Goal: Information Seeking & Learning: Learn about a topic

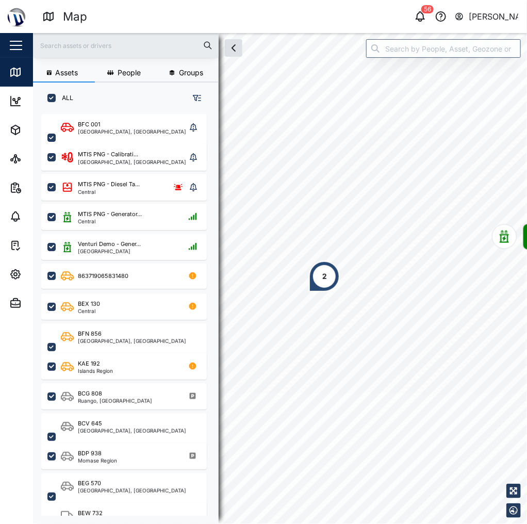
scroll to position [398, 163]
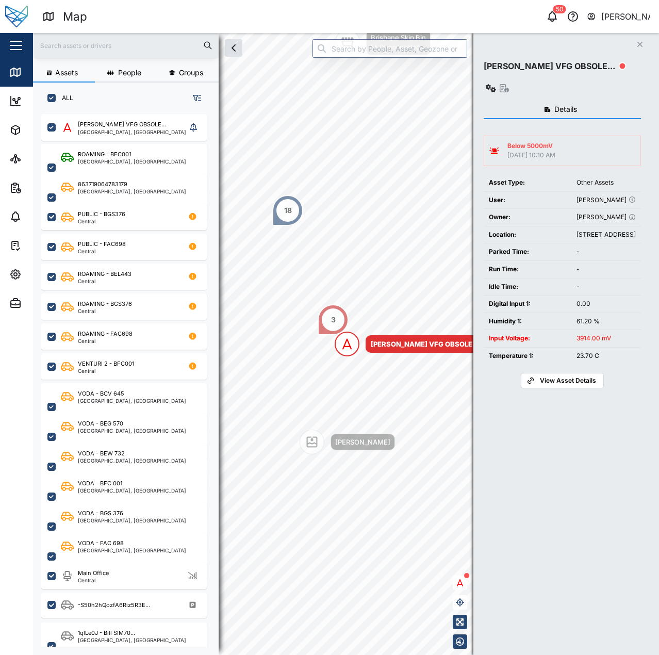
scroll to position [528, 161]
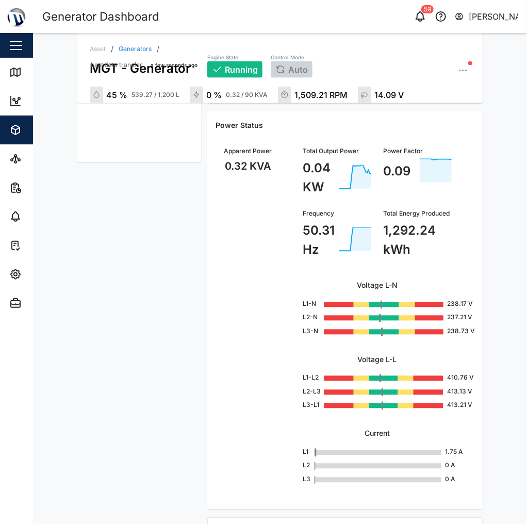
scroll to position [540, 0]
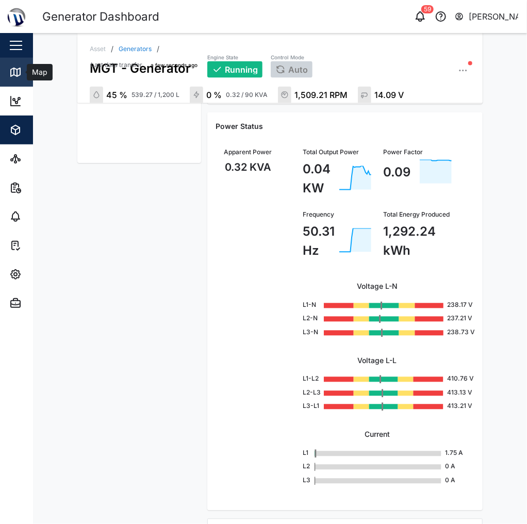
click at [6, 76] on link "Map" at bounding box center [67, 72] width 134 height 29
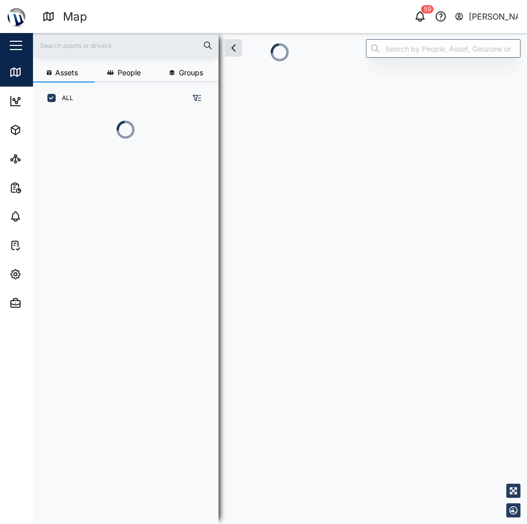
scroll to position [6, 6]
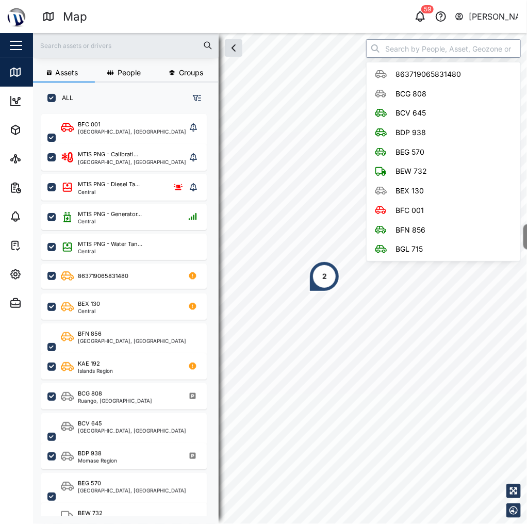
click at [405, 51] on input "search" at bounding box center [443, 48] width 155 height 19
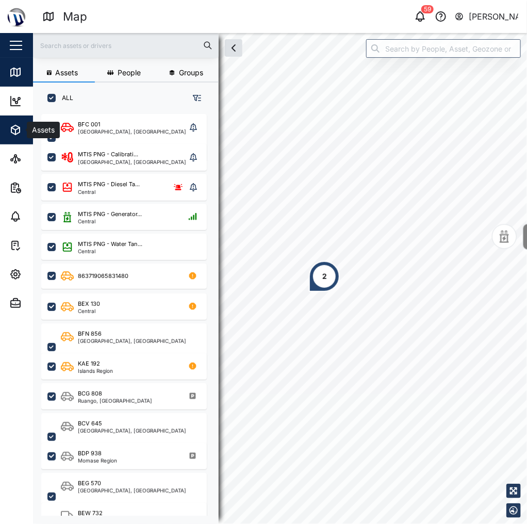
click at [16, 133] on icon "button" at bounding box center [15, 129] width 8 height 9
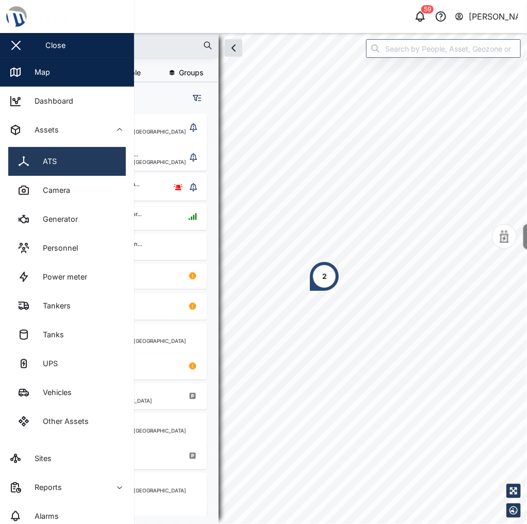
click at [66, 172] on link "ATS" at bounding box center [67, 161] width 118 height 29
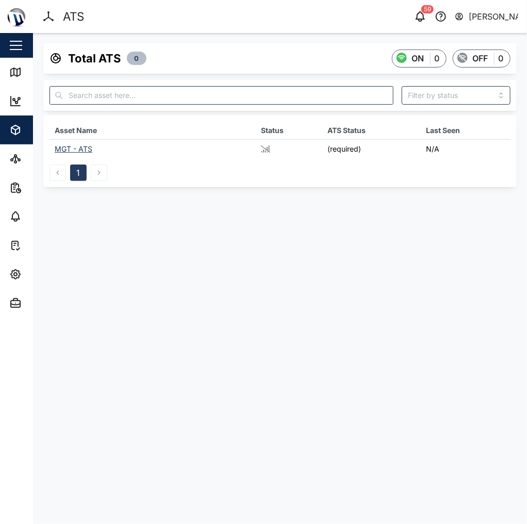
click at [80, 155] on td "MGT - ATS" at bounding box center [152, 149] width 206 height 19
click at [82, 150] on div "MGT - ATS" at bounding box center [74, 148] width 38 height 9
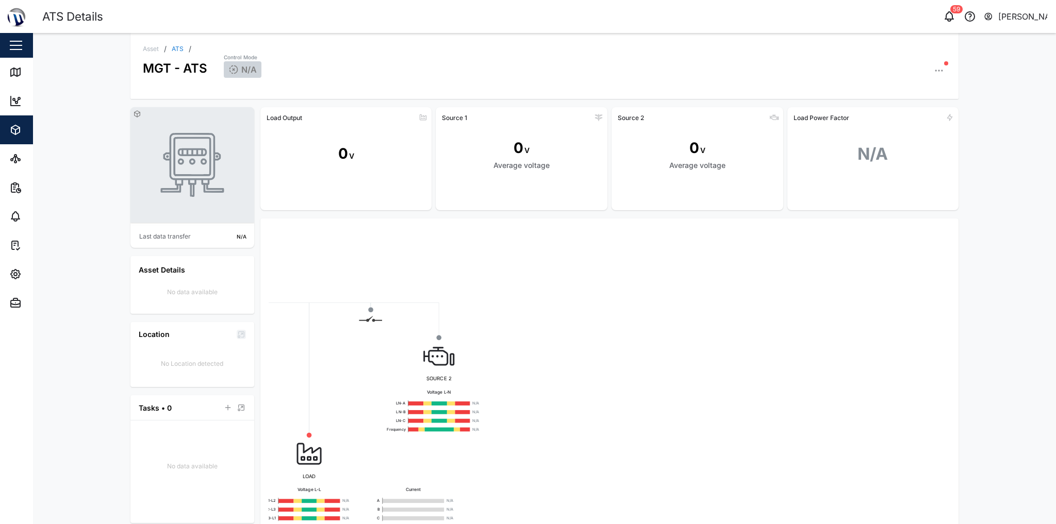
drag, startPoint x: 438, startPoint y: 305, endPoint x: 554, endPoint y: 299, distance: 116.1
click at [526, 296] on div "SOURCE 1 Voltage L-N LN-A N/A LN-B N/A LN-C N/A Frequency N/A LOAD Voltage L-N …" at bounding box center [609, 381] width 681 height 309
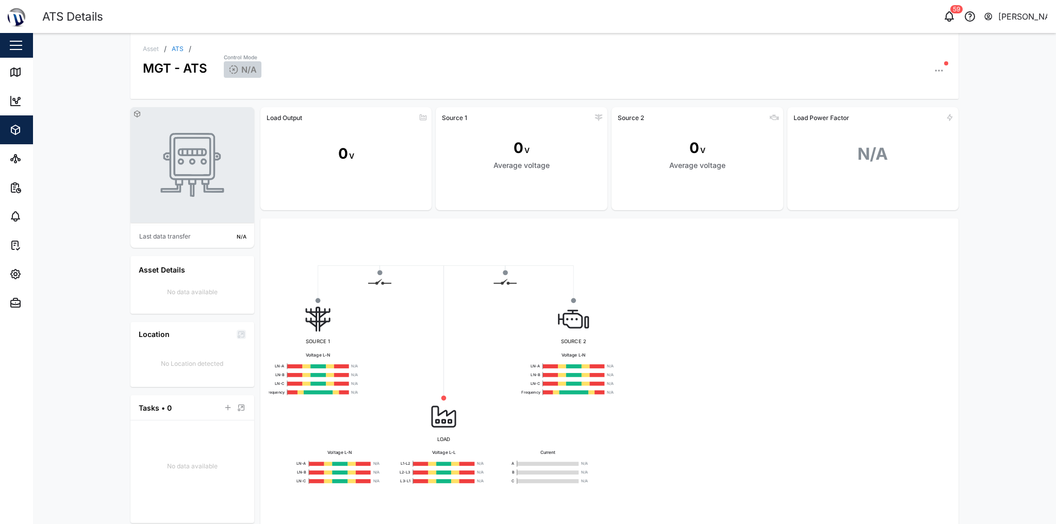
drag, startPoint x: 541, startPoint y: 328, endPoint x: 687, endPoint y: 287, distance: 151.6
click at [526, 287] on div "SOURCE 1 Voltage L-N LN-A N/A LN-B N/A LN-C N/A Frequency N/A LOAD Voltage L-N …" at bounding box center [609, 381] width 681 height 309
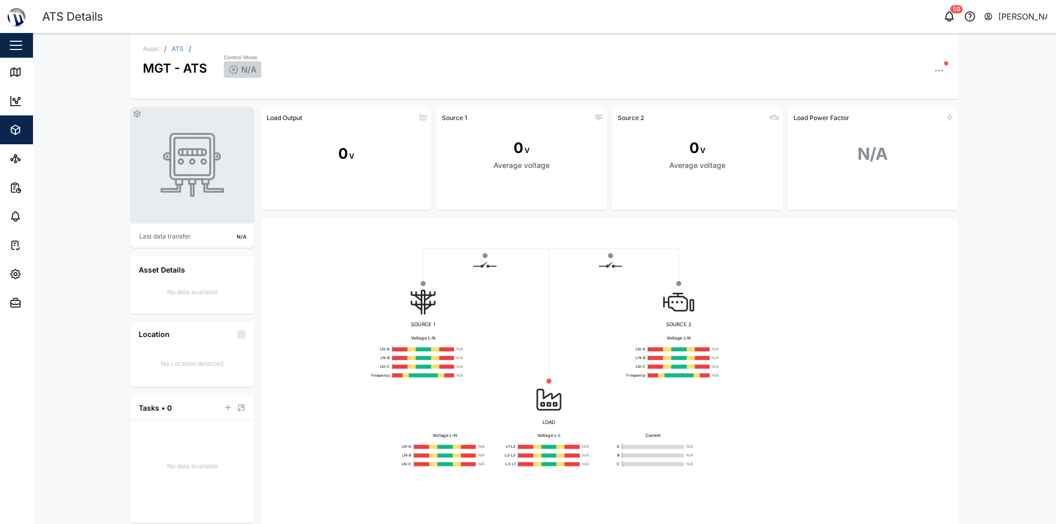
drag, startPoint x: 720, startPoint y: 289, endPoint x: 746, endPoint y: 280, distance: 27.6
click at [526, 284] on div "SOURCE 2 Voltage L-N LN-A N/A LN-B N/A LN-C N/A Frequency N/A" at bounding box center [678, 331] width 104 height 95
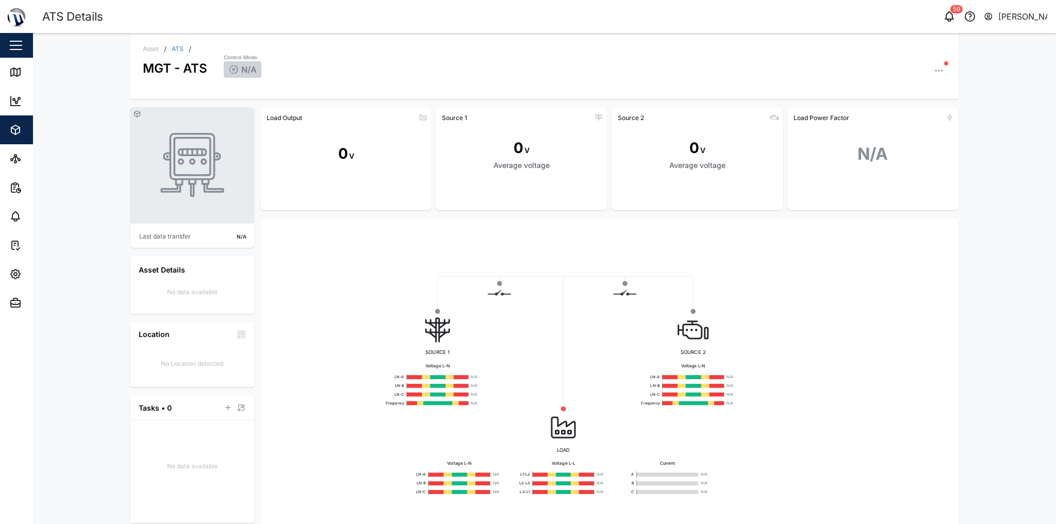
drag, startPoint x: 761, startPoint y: 303, endPoint x: 755, endPoint y: 332, distance: 29.5
click at [526, 332] on div "SOURCE 1 Voltage L-N LN-A N/A LN-B N/A LN-C N/A Frequency N/A LOAD Voltage L-N …" at bounding box center [609, 381] width 681 height 309
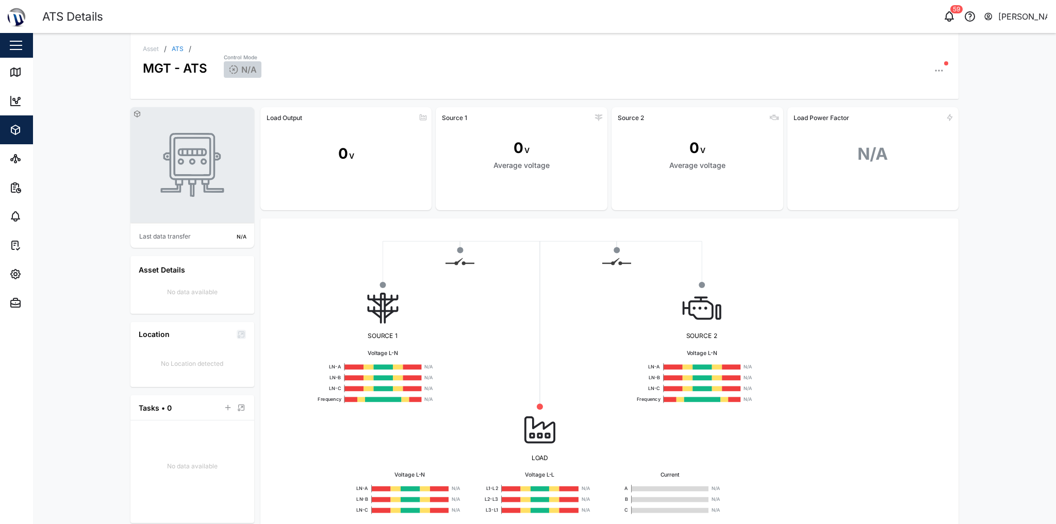
drag, startPoint x: 756, startPoint y: 328, endPoint x: 776, endPoint y: 307, distance: 29.5
click at [526, 307] on div "SOURCE 1 Voltage L-N LN-A N/A LN-B N/A LN-C N/A Frequency N/A LOAD Voltage L-N …" at bounding box center [609, 381] width 681 height 309
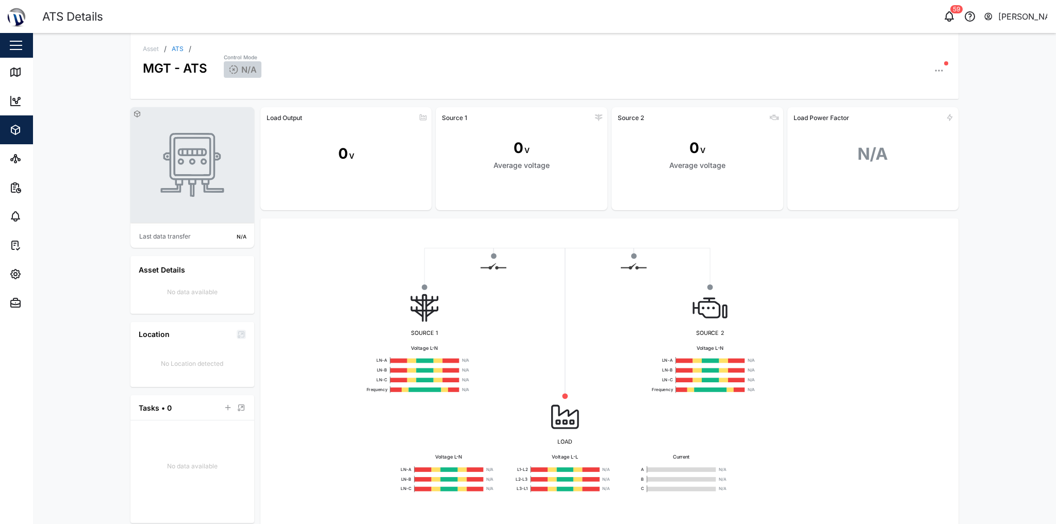
click at [526, 256] on div at bounding box center [633, 257] width 6 height 6
click at [509, 269] on div "SOURCE 1 Voltage L-N LN-A N/A LN-B N/A LN-C N/A Frequency N/A LOAD Voltage L-N …" at bounding box center [609, 381] width 681 height 309
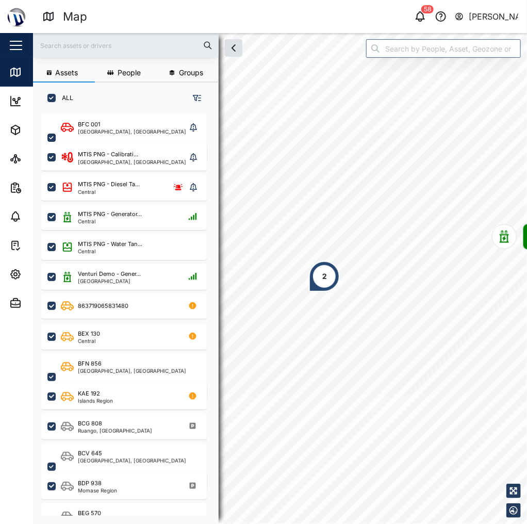
scroll to position [398, 163]
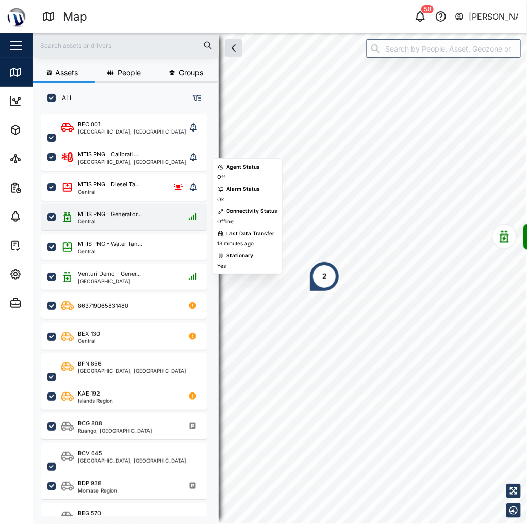
click at [146, 215] on div "MTIS PNG - Generator... Central" at bounding box center [131, 217] width 140 height 14
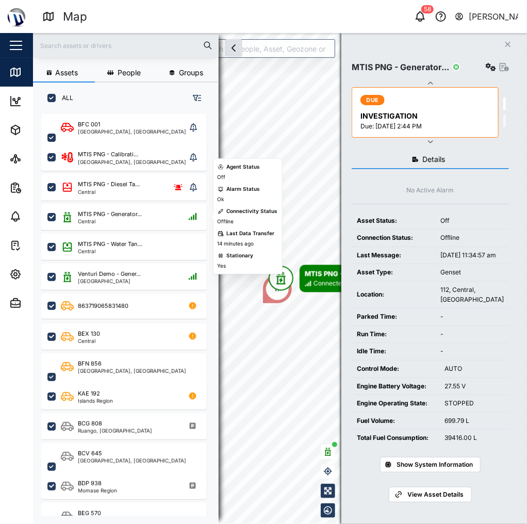
click at [266, 172] on div "Agent Status Off Alarm Status Ok Connectivity Status Offline Last Data Transfer…" at bounding box center [248, 216] width 60 height 107
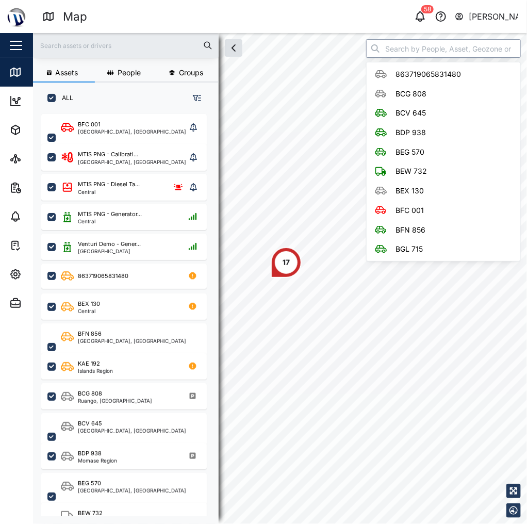
click at [407, 57] on input "search" at bounding box center [443, 48] width 155 height 19
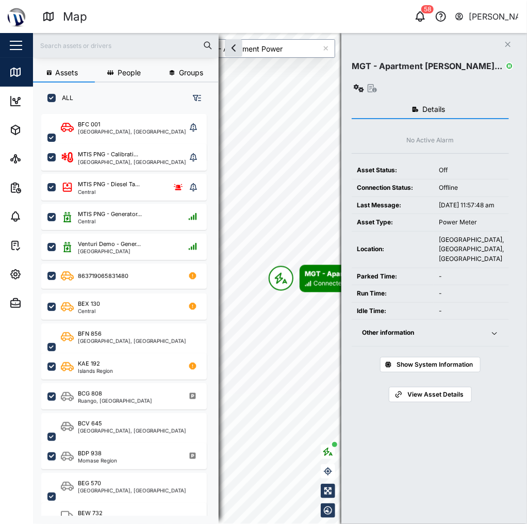
type input "MGT - Apartment Power"
click at [458, 329] on span "Other information" at bounding box center [420, 333] width 116 height 26
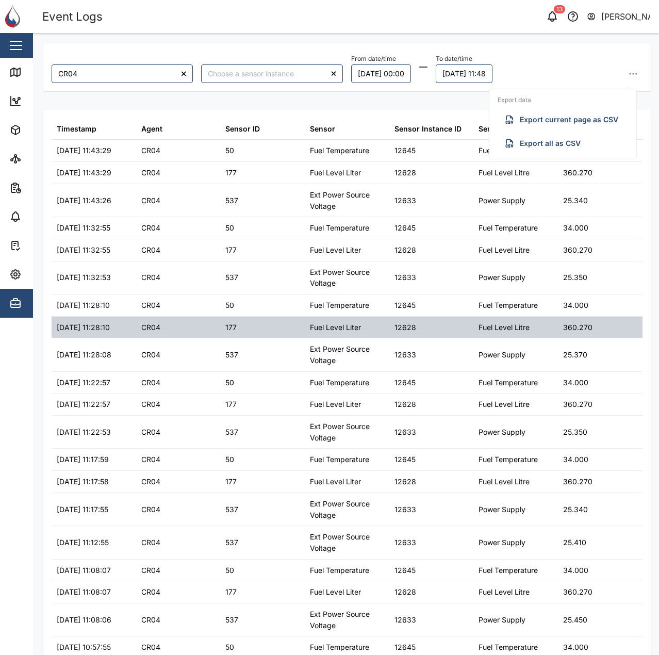
click at [529, 331] on div "Fuel Level Litre" at bounding box center [515, 328] width 85 height 22
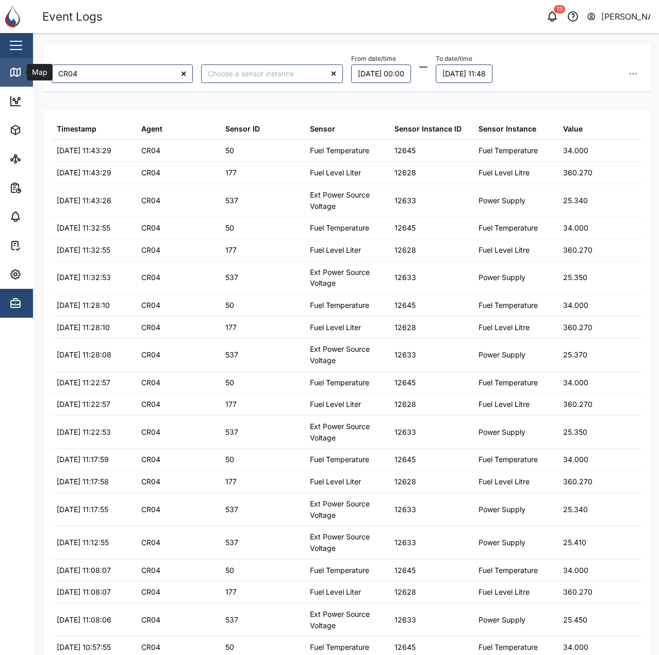
click at [27, 75] on div "Map" at bounding box center [38, 71] width 23 height 11
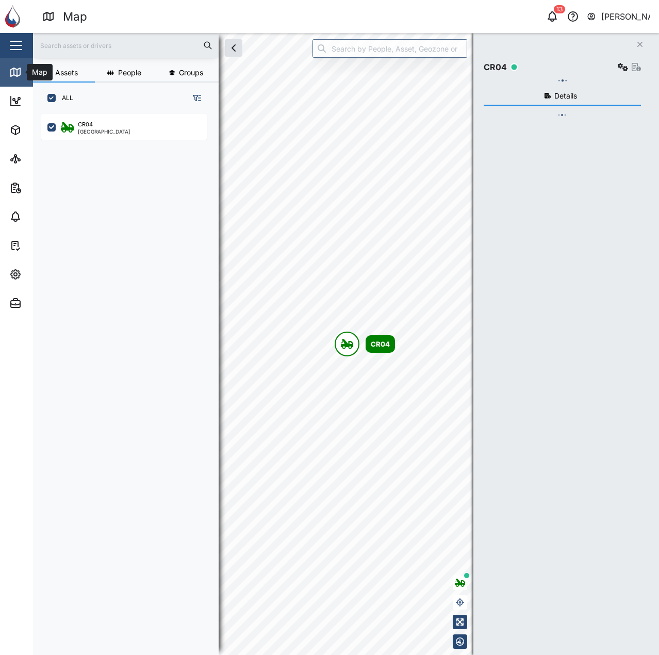
scroll to position [528, 161]
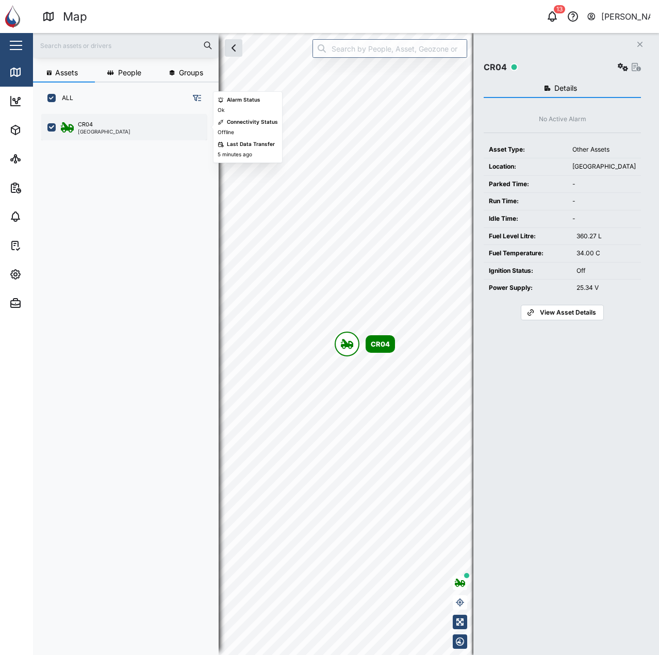
click at [161, 124] on div "CR04 Southern Region" at bounding box center [131, 127] width 140 height 14
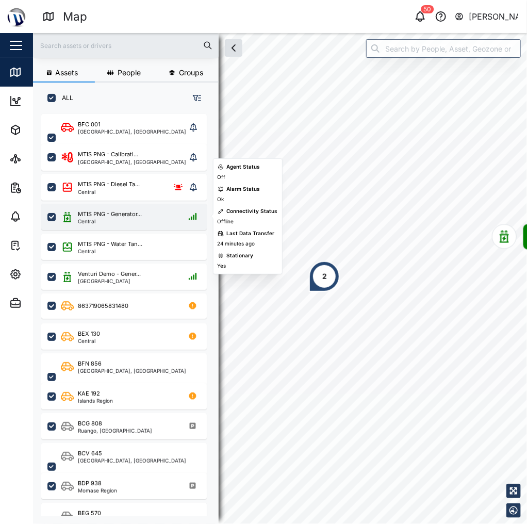
click at [134, 220] on div "Central" at bounding box center [110, 221] width 64 height 5
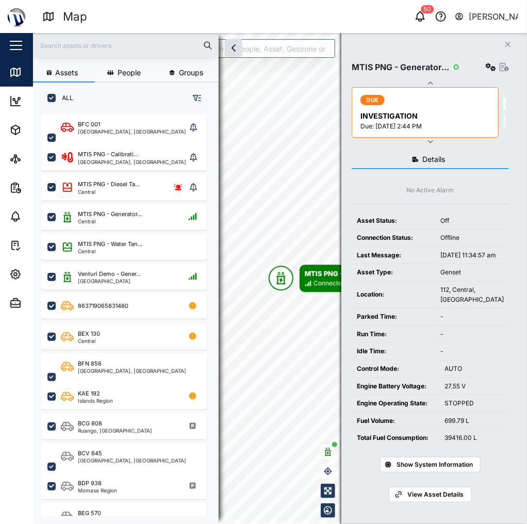
scroll to position [7, 0]
click at [456, 463] on span "Show System Information" at bounding box center [434, 464] width 76 height 14
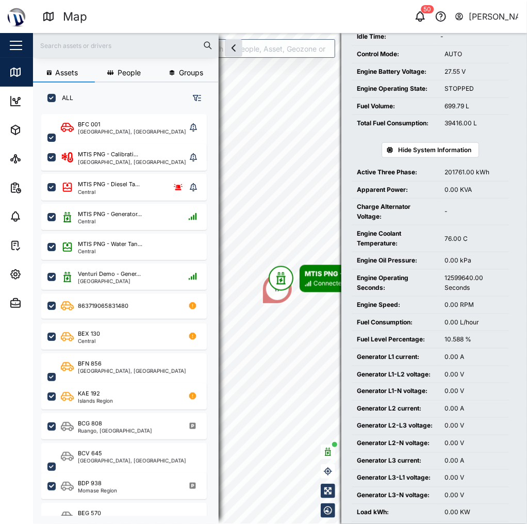
scroll to position [314, 0]
click at [431, 164] on div "Hide System Information" at bounding box center [430, 148] width 157 height 32
click at [432, 157] on span "Hide System Information" at bounding box center [434, 150] width 73 height 14
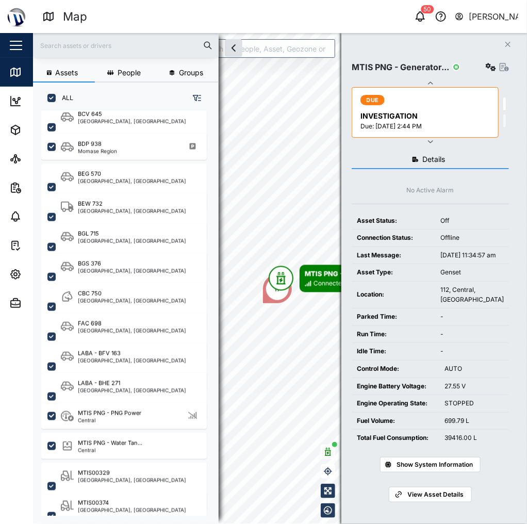
scroll to position [312, 0]
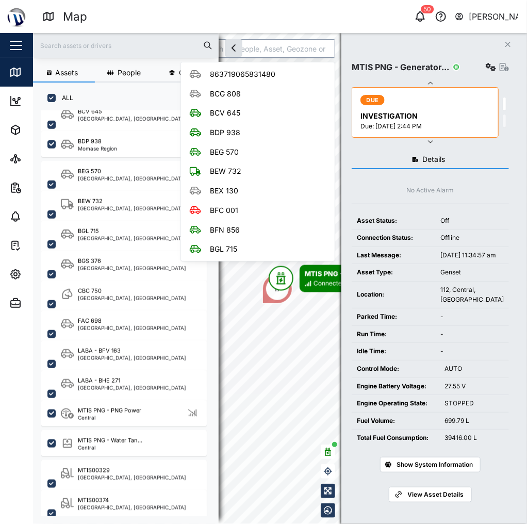
click at [263, 47] on input "search" at bounding box center [257, 48] width 155 height 19
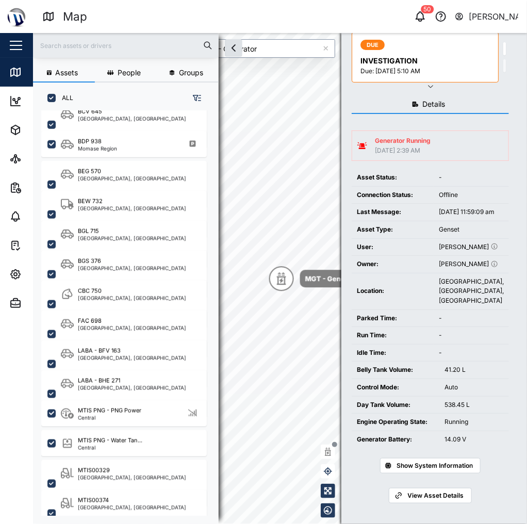
scroll to position [63, 0]
type input "MGT - Generator"
click at [468, 464] on span "Show System Information" at bounding box center [434, 465] width 76 height 14
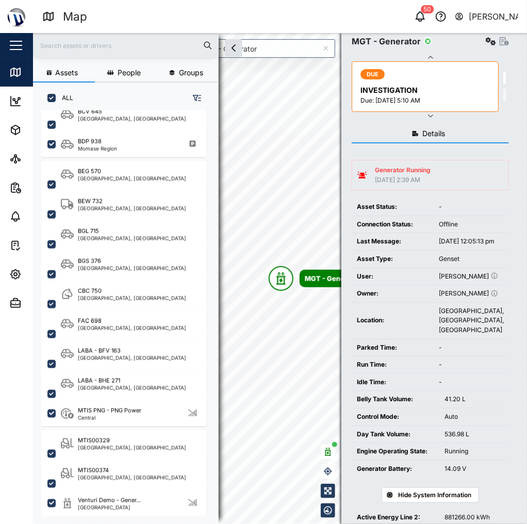
scroll to position [0, 0]
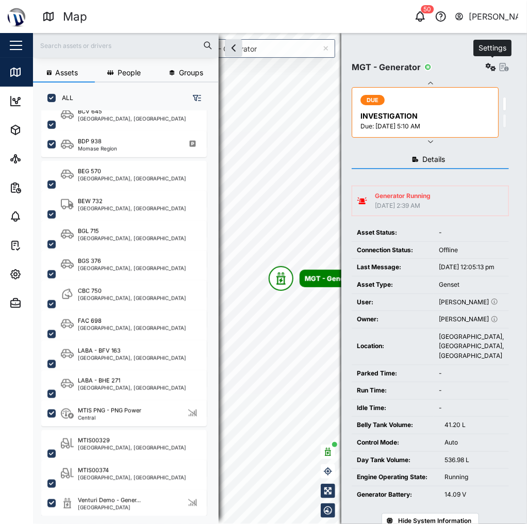
click at [490, 70] on icon "button" at bounding box center [491, 67] width 10 height 8
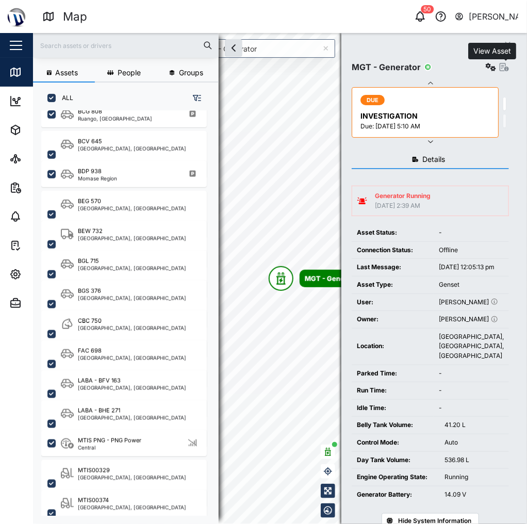
click at [505, 69] on icon "button" at bounding box center [503, 67] width 9 height 8
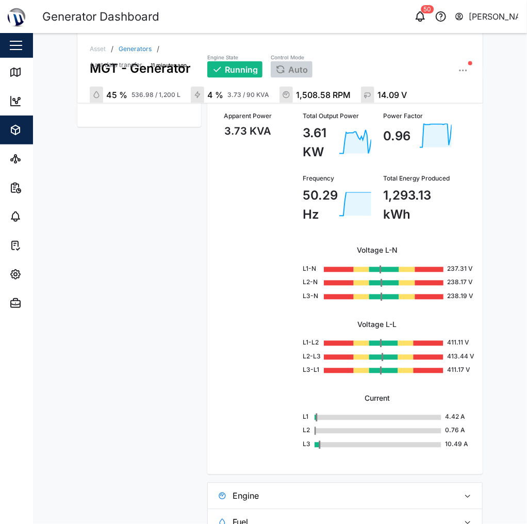
scroll to position [623, 0]
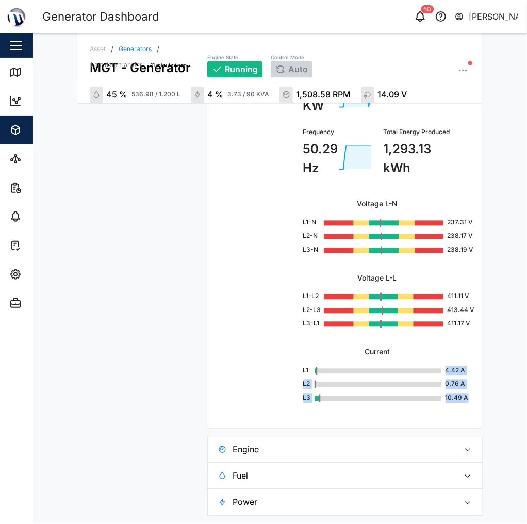
drag, startPoint x: 443, startPoint y: 371, endPoint x: 466, endPoint y: 372, distance: 23.2
click at [467, 371] on div "Total Output Power 3.61 KW Power Factor 0.96 Frequency 50.29 Hz Total Energy Pr…" at bounding box center [377, 234] width 194 height 370
click at [441, 381] on div "L2 0.76 A" at bounding box center [377, 384] width 148 height 10
drag, startPoint x: 447, startPoint y: 386, endPoint x: 474, endPoint y: 384, distance: 26.8
click at [474, 384] on div "Power Status Apparent Power 3.73 KVA Total Output Power 3.61 KW Power Factor 0.…" at bounding box center [344, 229] width 275 height 398
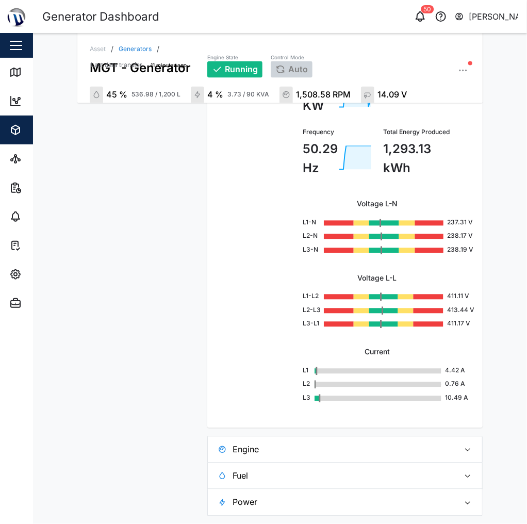
click at [464, 387] on div "Total Output Power 3.61 KW Power Factor 0.96 Frequency 50.29 Hz Total Energy Pr…" at bounding box center [377, 234] width 194 height 370
drag, startPoint x: 445, startPoint y: 398, endPoint x: 472, endPoint y: 398, distance: 27.3
click at [472, 398] on div "Power Status Apparent Power 3.73 KVA Total Output Power 3.61 KW Power Factor 0.…" at bounding box center [344, 229] width 275 height 398
drag, startPoint x: 460, startPoint y: 398, endPoint x: 436, endPoint y: 398, distance: 24.7
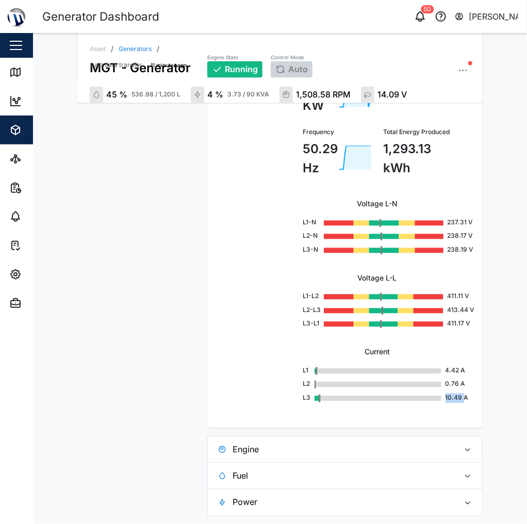
click at [436, 398] on div "L3 10.49 A" at bounding box center [377, 398] width 148 height 10
click at [436, 398] on rect at bounding box center [381, 398] width 122 height 5
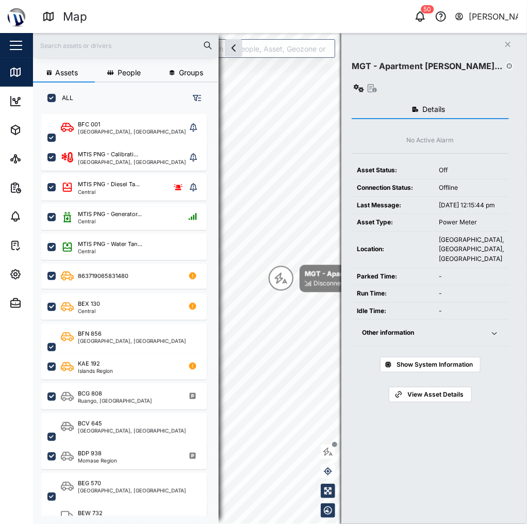
click at [476, 320] on span "Other information" at bounding box center [420, 333] width 116 height 26
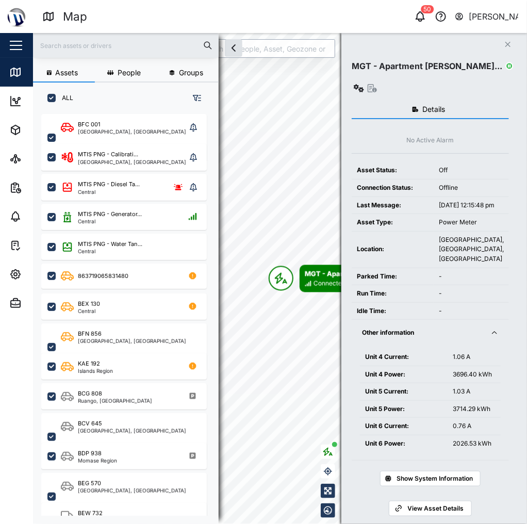
click at [254, 43] on input "search" at bounding box center [257, 48] width 155 height 19
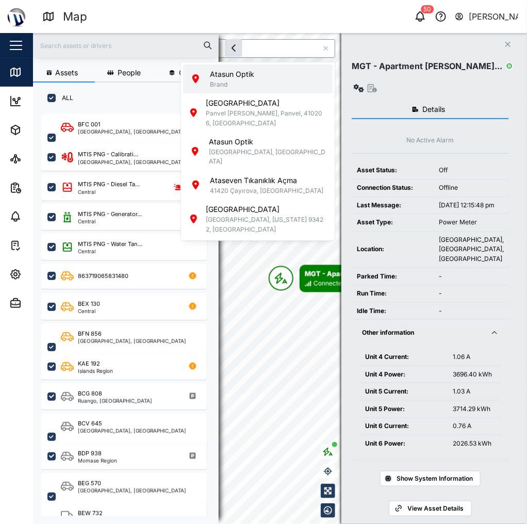
type input "ATAS"
click at [324, 52] on icon at bounding box center [326, 48] width 6 height 7
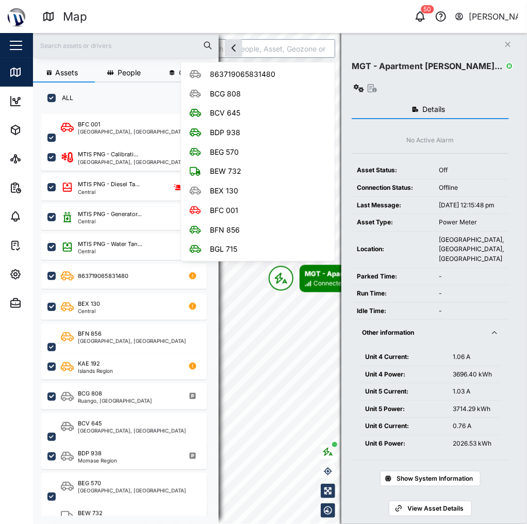
click at [283, 49] on input "search" at bounding box center [257, 48] width 155 height 19
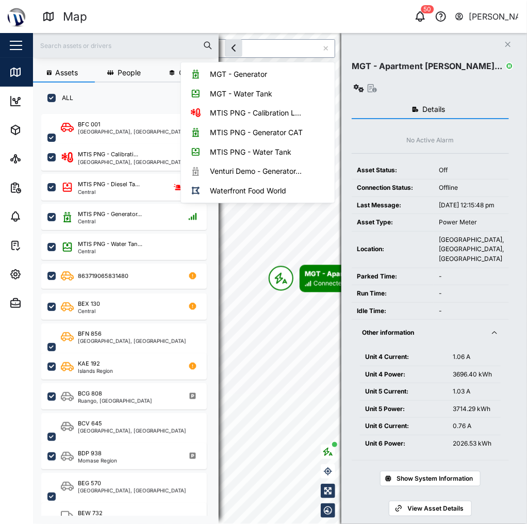
type input "ATS"
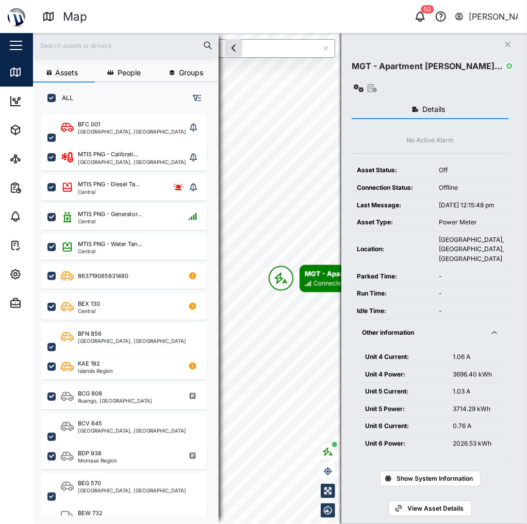
drag, startPoint x: 274, startPoint y: 52, endPoint x: 112, endPoint y: 54, distance: 161.9
click at [104, 54] on div "Assets People Groups ALL BFC 001 National Capital District, Southern Region MTI…" at bounding box center [280, 278] width 494 height 491
click at [14, 128] on icon "button" at bounding box center [15, 130] width 12 height 12
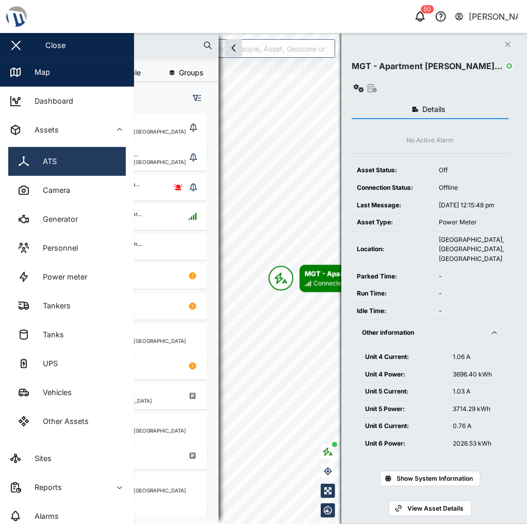
click at [52, 173] on link "ATS" at bounding box center [67, 161] width 118 height 29
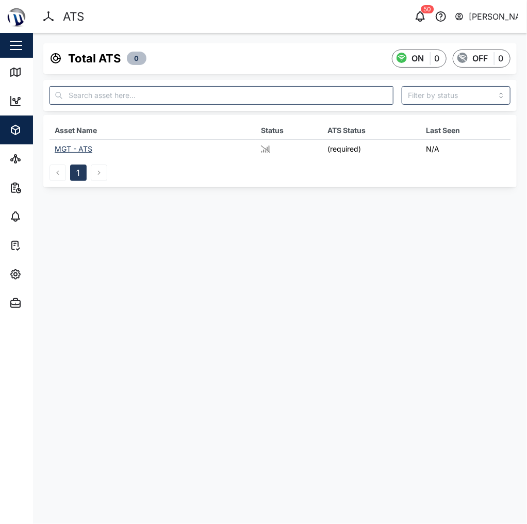
click at [98, 147] on td "MGT - ATS" at bounding box center [152, 149] width 206 height 19
click at [81, 149] on div "MGT - ATS" at bounding box center [74, 148] width 38 height 9
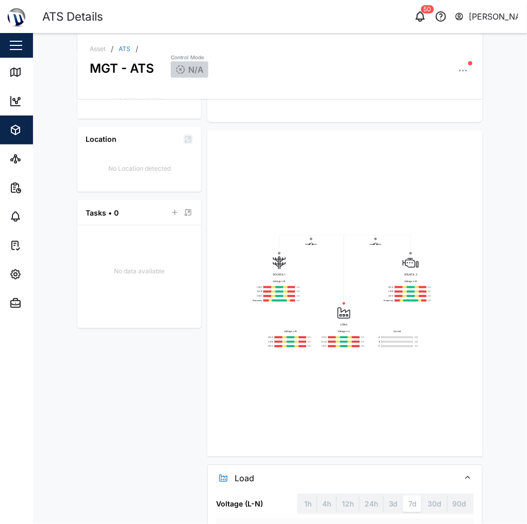
scroll to position [206, 0]
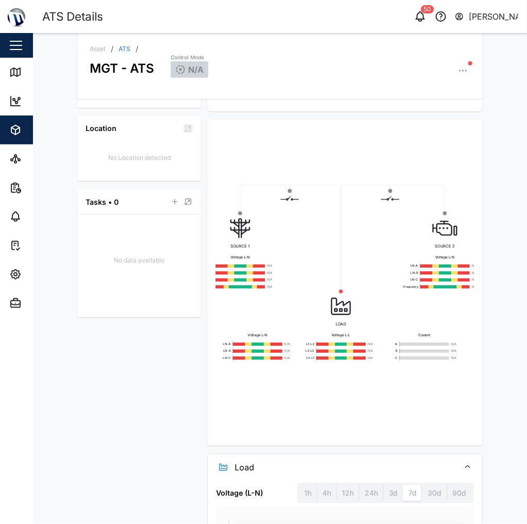
drag, startPoint x: 339, startPoint y: 249, endPoint x: 358, endPoint y: 229, distance: 28.4
click at [358, 229] on div "SOURCE 1 Voltage L-N LN-A N/A LN-B N/A LN-C N/A Frequency N/A LOAD Voltage L-N …" at bounding box center [344, 282] width 259 height 309
